Goal: Task Accomplishment & Management: Use online tool/utility

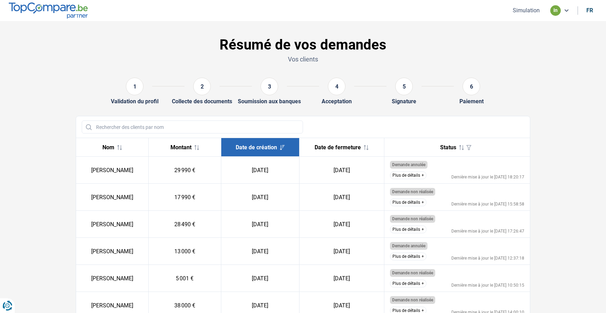
click at [410, 175] on button "Plus de détails" at bounding box center [408, 175] width 36 height 8
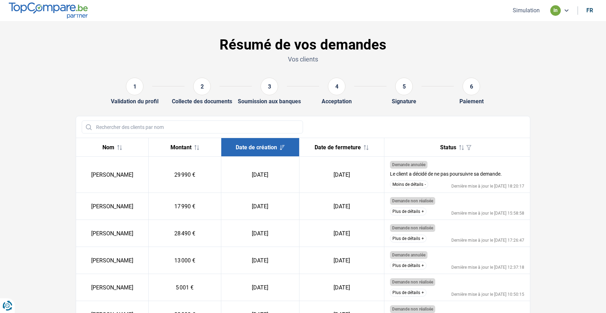
click at [405, 182] on button "Moins de détails" at bounding box center [409, 184] width 38 height 8
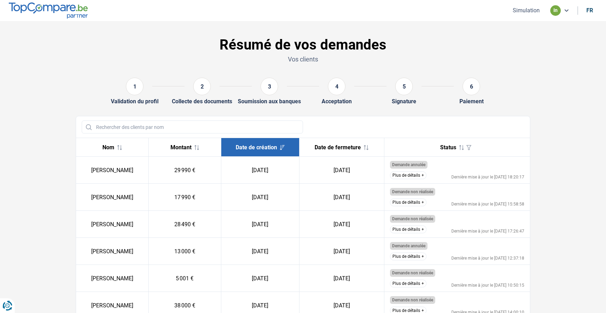
click at [527, 11] on button "Simulation" at bounding box center [526, 10] width 31 height 7
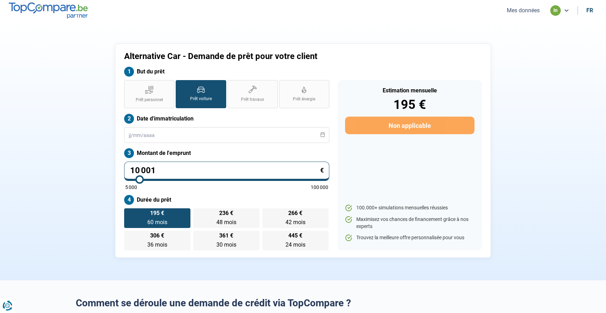
click at [161, 171] on input "10 001" at bounding box center [226, 170] width 205 height 19
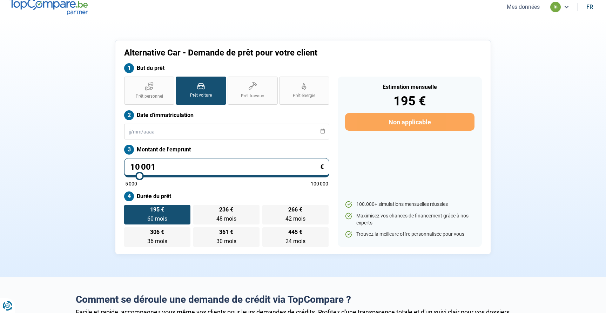
scroll to position [6, 0]
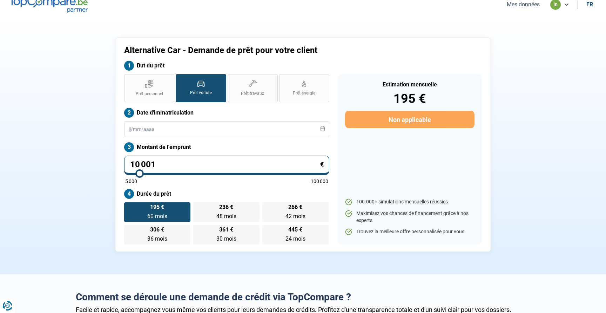
type input "2"
type input "5000"
type input "20"
type input "5000"
type input "200"
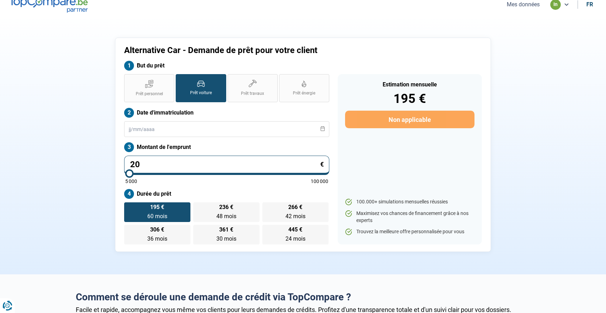
type input "5000"
type input "2 000"
type input "5000"
type input "20 000"
type input "20000"
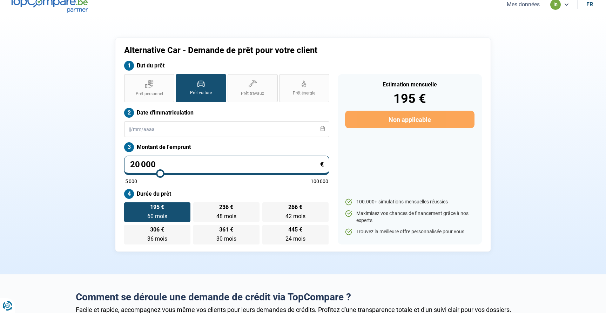
click at [64, 172] on section "Alternative Car - Demande de prêt pour votre client But du prêt Prêt personnel …" at bounding box center [303, 144] width 606 height 259
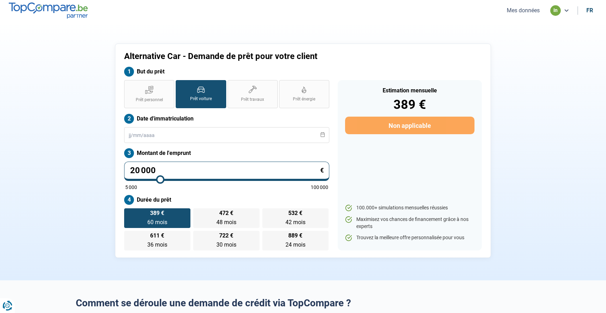
click at [139, 169] on input "20 000" at bounding box center [226, 170] width 205 height 19
type input "1"
type input "5000"
type input "15"
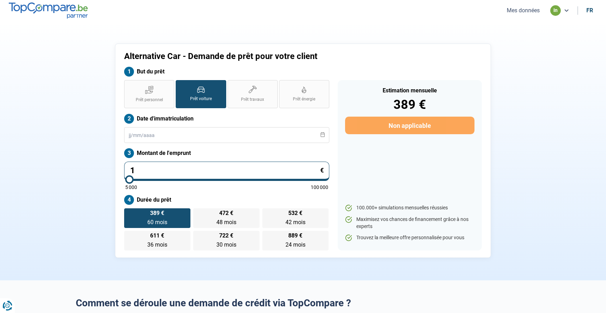
type input "5000"
type input "150"
type input "5000"
type input "1 500"
type input "5000"
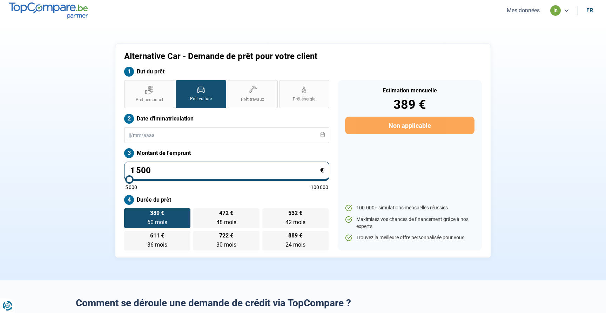
type input "15 000"
type input "15000"
type input "15 000"
click at [95, 181] on div "Alternative Car - Demande de prêt pour votre client But du prêt Prêt personnel …" at bounding box center [303, 151] width 463 height 214
